Goal: Task Accomplishment & Management: Manage account settings

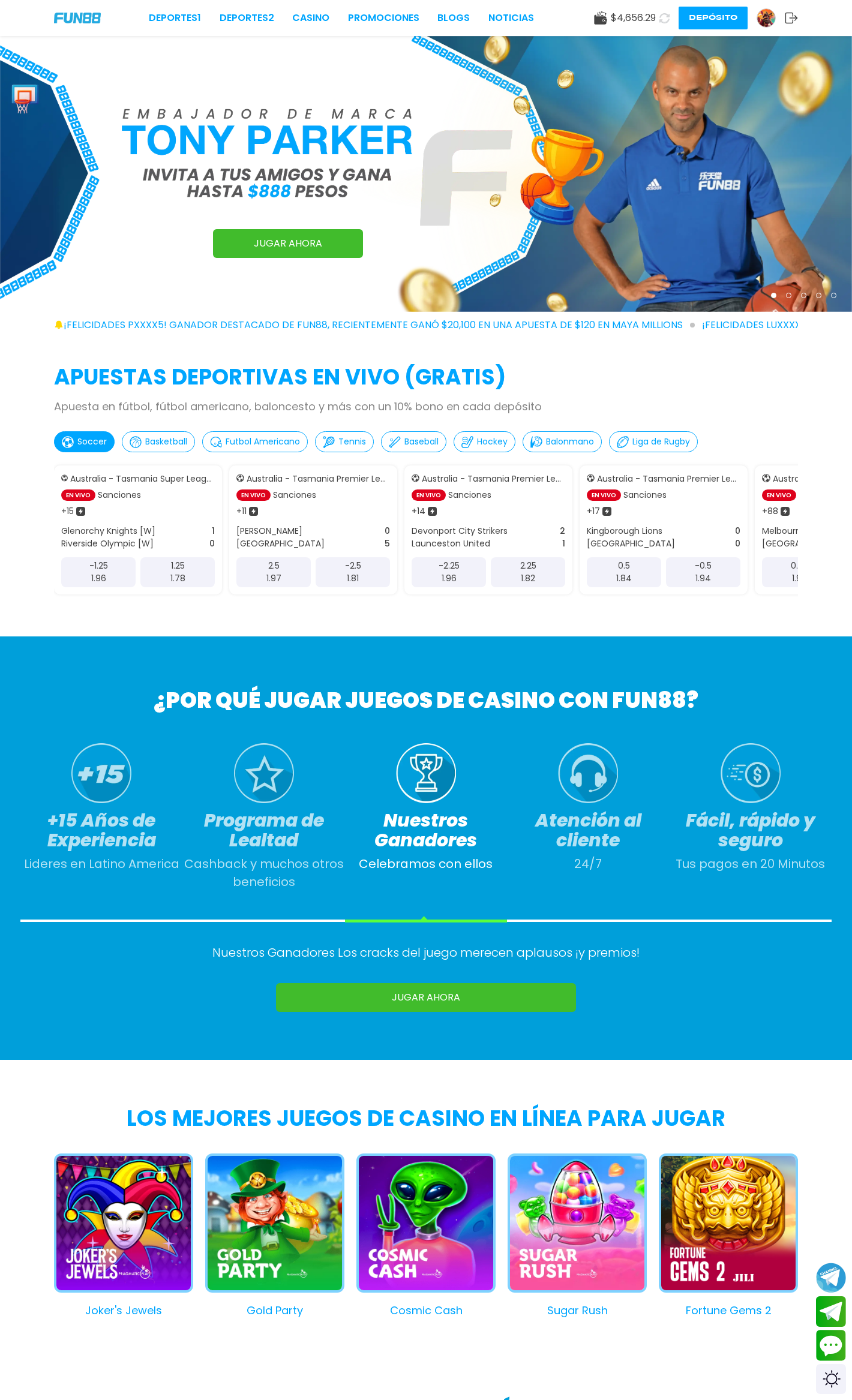
click at [763, 17] on img at bounding box center [765, 18] width 18 height 18
